Goal: Check status

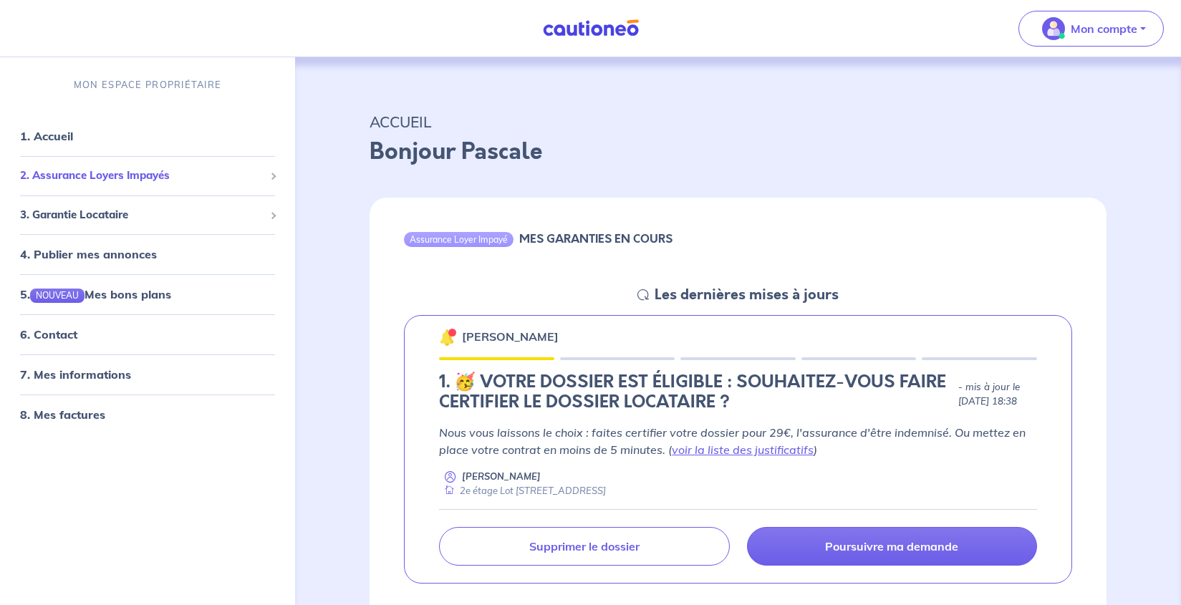
click at [188, 168] on span "2. Assurance Loyers Impayés" at bounding box center [142, 176] width 244 height 16
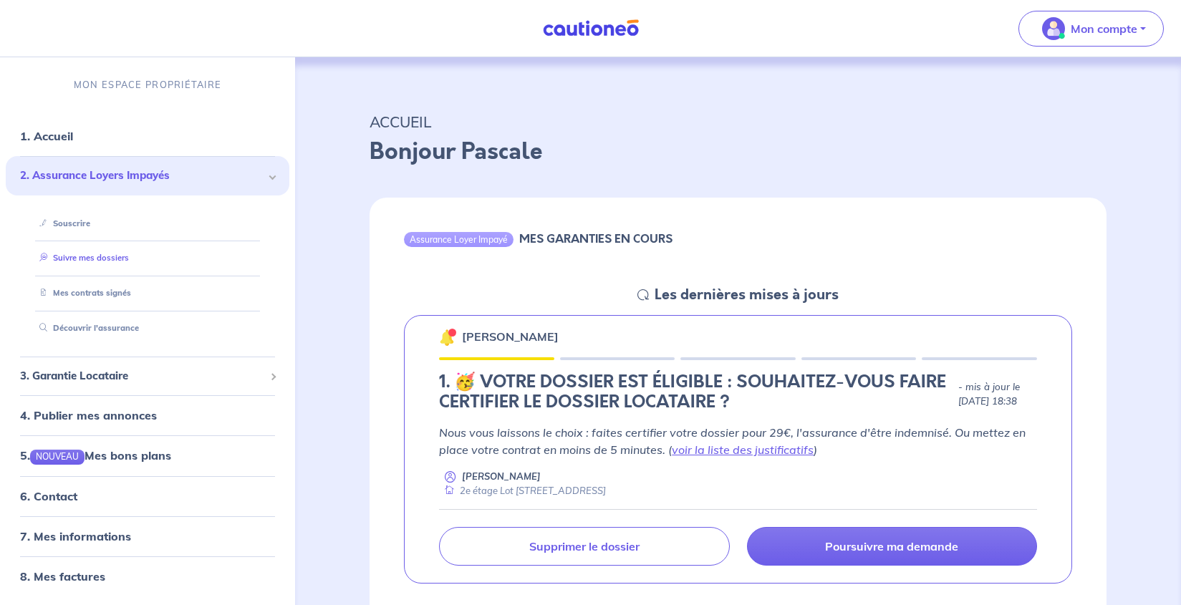
click at [129, 259] on link "Suivre mes dossiers" at bounding box center [81, 258] width 95 height 10
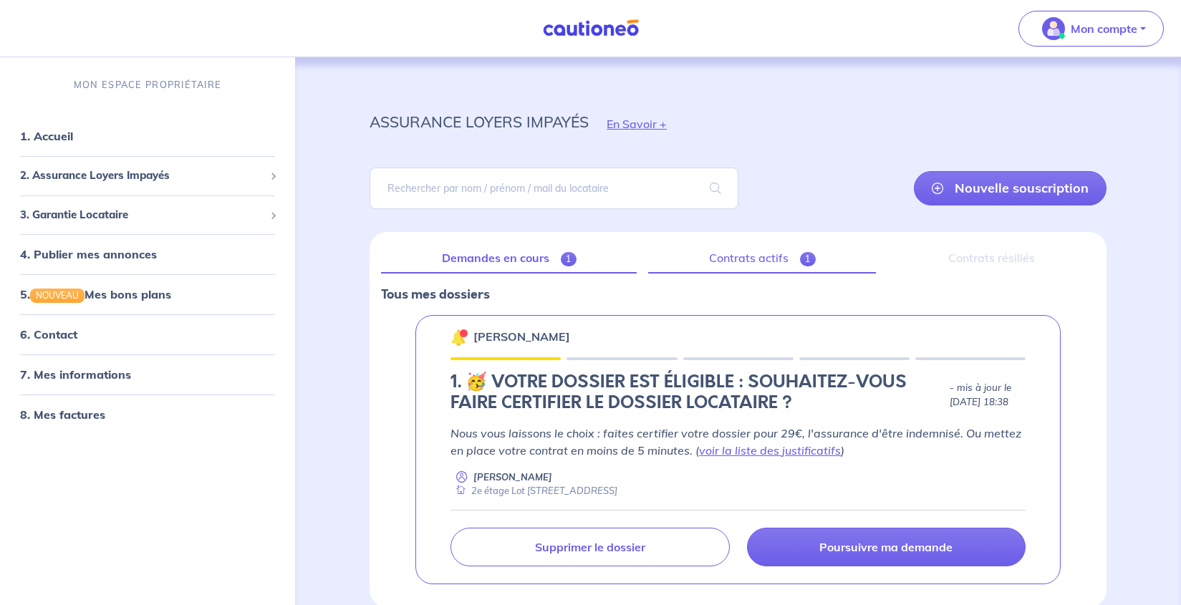
click at [745, 262] on link "Contrats actifs 1" at bounding box center [762, 258] width 228 height 30
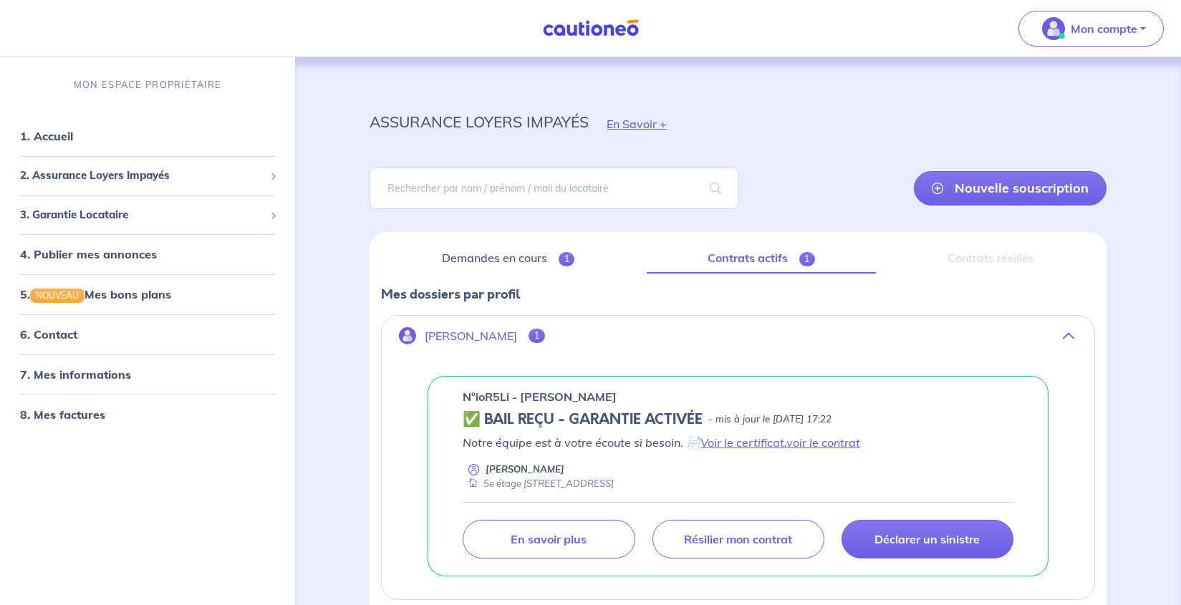
scroll to position [87, 0]
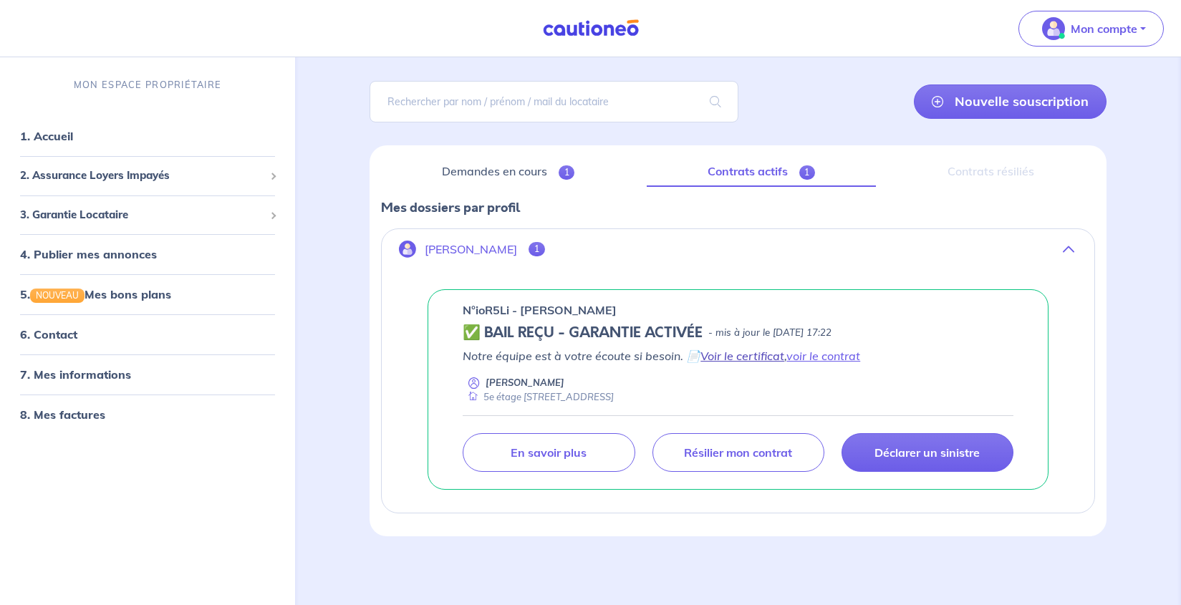
click at [721, 360] on link "Voir le certificat" at bounding box center [742, 356] width 84 height 14
click at [836, 357] on link "voir le contrat" at bounding box center [823, 356] width 74 height 14
